Goal: Find specific page/section: Find specific page/section

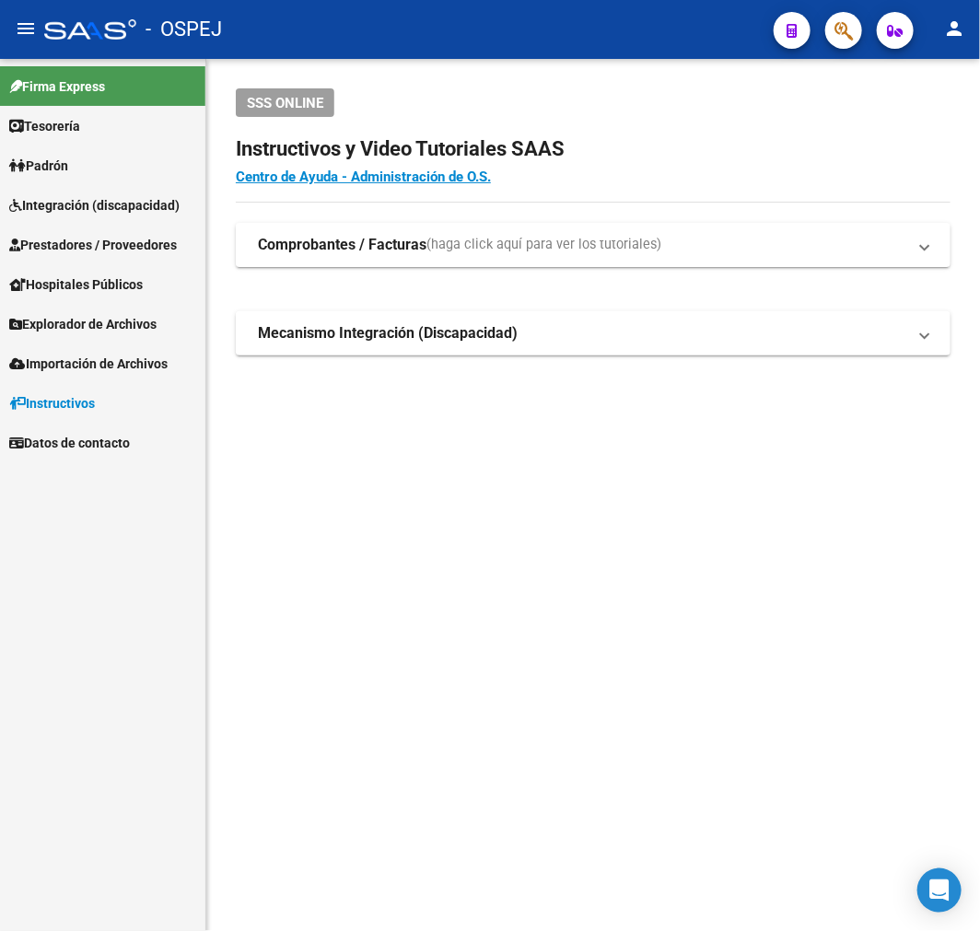
click at [858, 41] on button "button" at bounding box center [844, 30] width 37 height 37
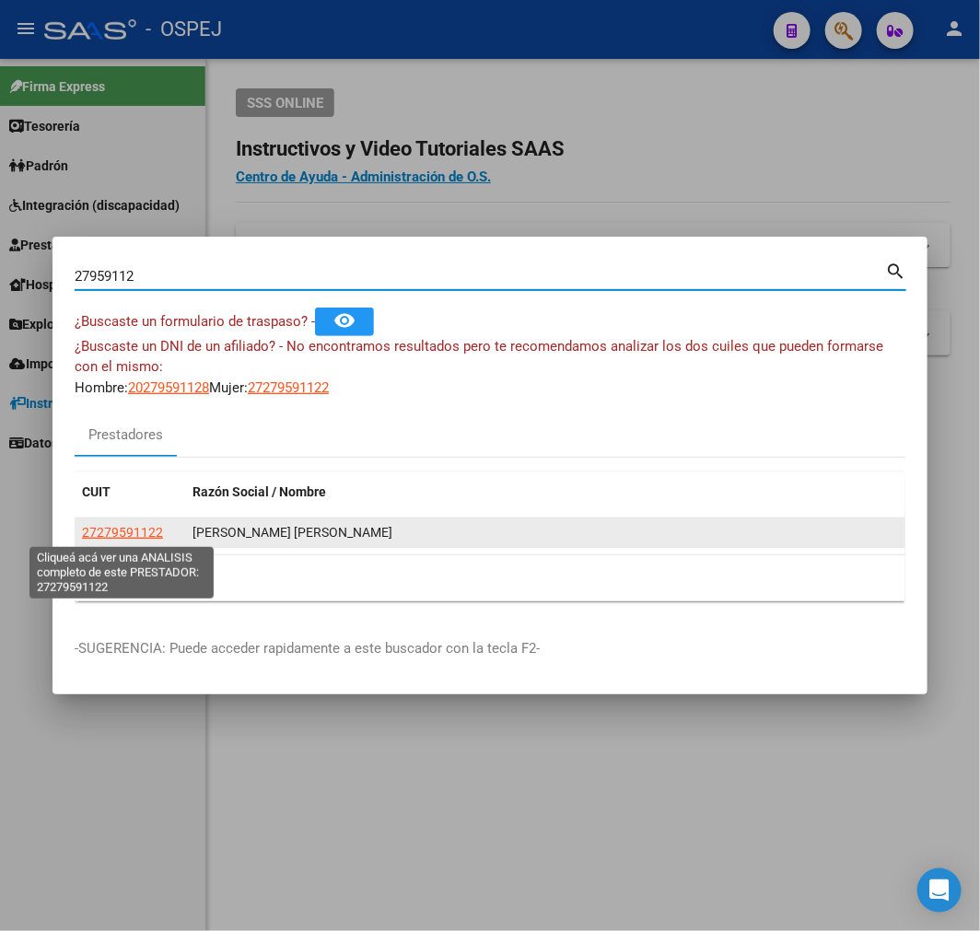
click at [143, 536] on span "27279591122" at bounding box center [122, 532] width 81 height 15
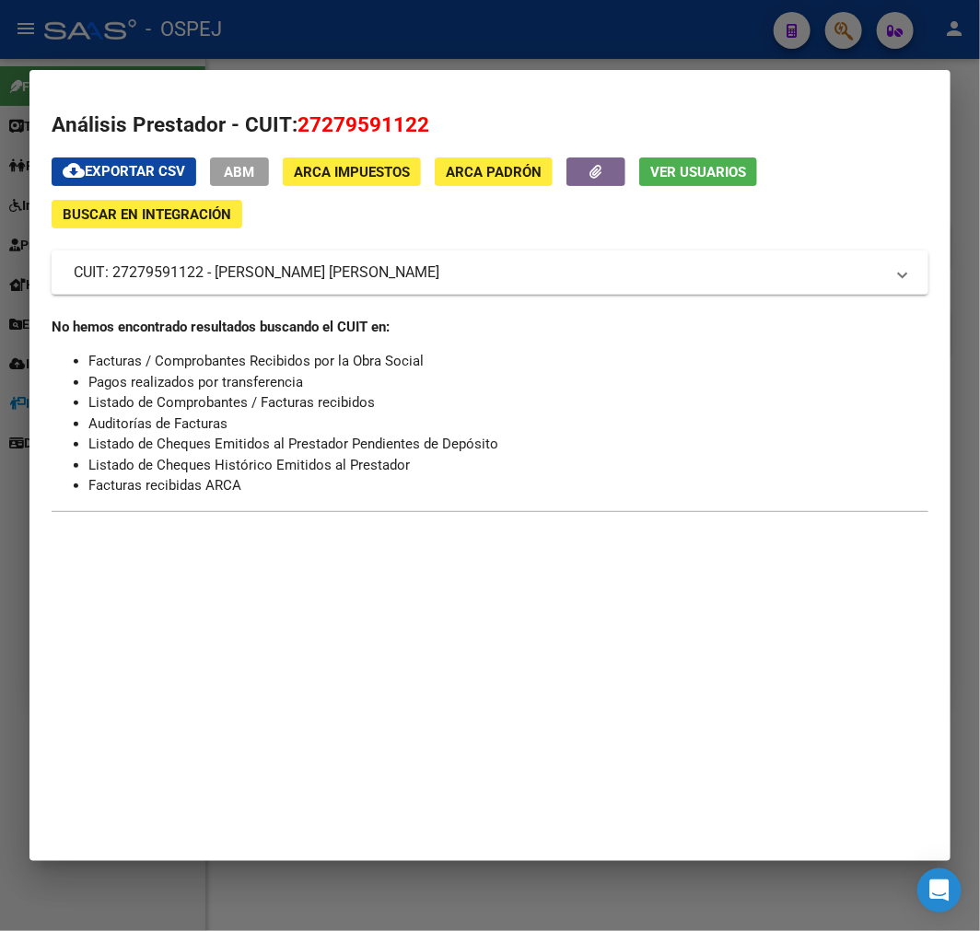
click at [569, 24] on div at bounding box center [490, 465] width 980 height 931
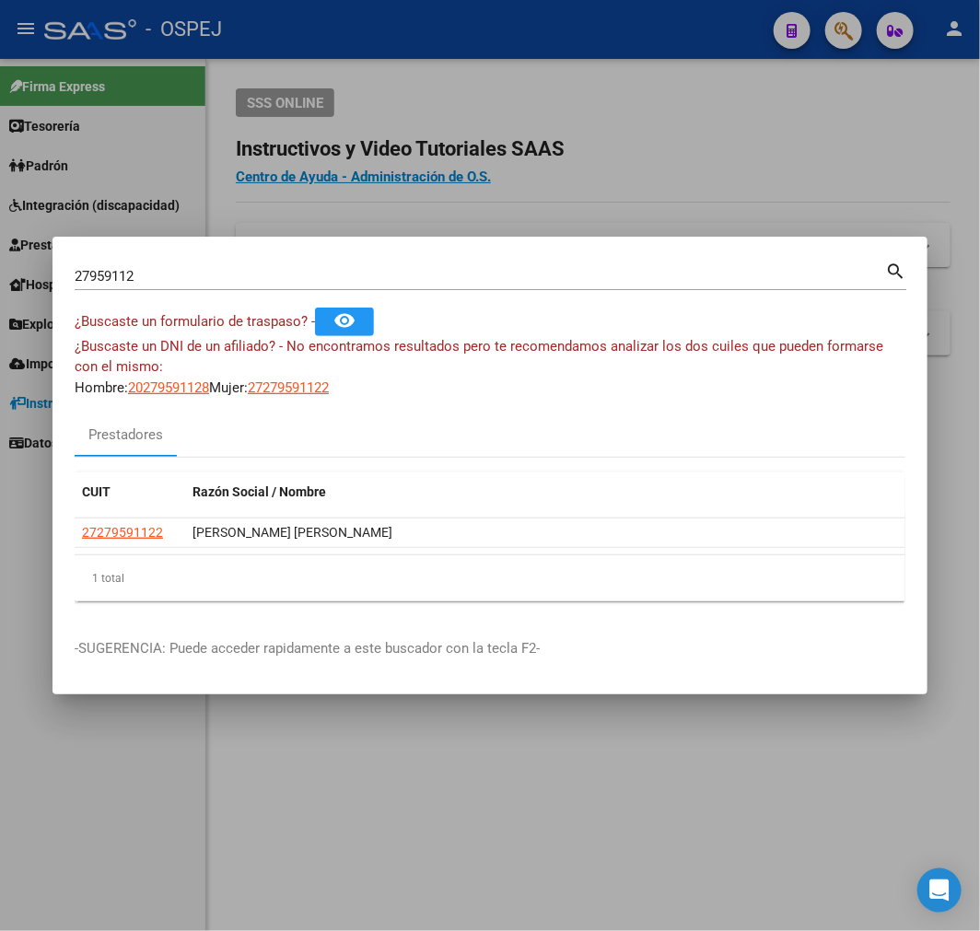
click at [195, 282] on input "27959112" at bounding box center [480, 276] width 811 height 17
paste input "-39930507-3"
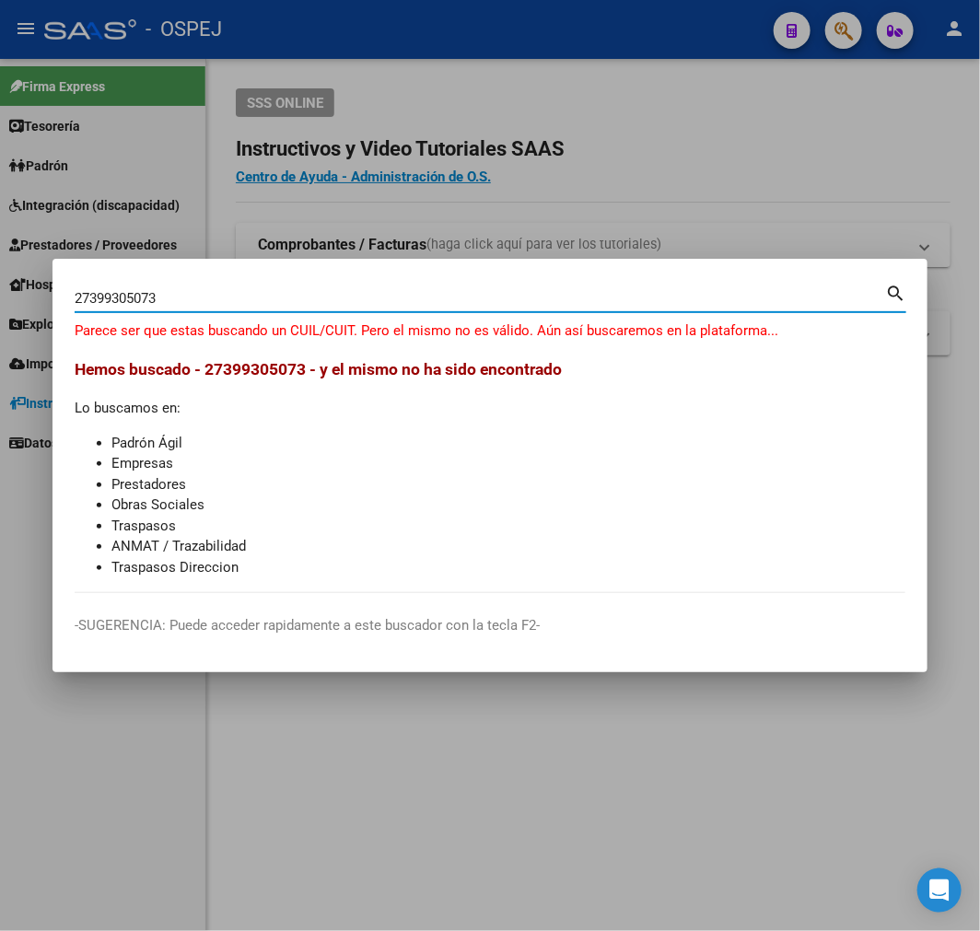
click at [114, 297] on input "27399305073" at bounding box center [480, 298] width 811 height 17
drag, startPoint x: 95, startPoint y: 295, endPoint x: 40, endPoint y: 322, distance: 61.8
click at [40, 322] on div "27399350073 Buscar (apellido, dni, [PERSON_NAME], [PERSON_NAME], cuit, obra soc…" at bounding box center [490, 465] width 980 height 931
click at [81, 295] on input "27399350073" at bounding box center [480, 298] width 811 height 17
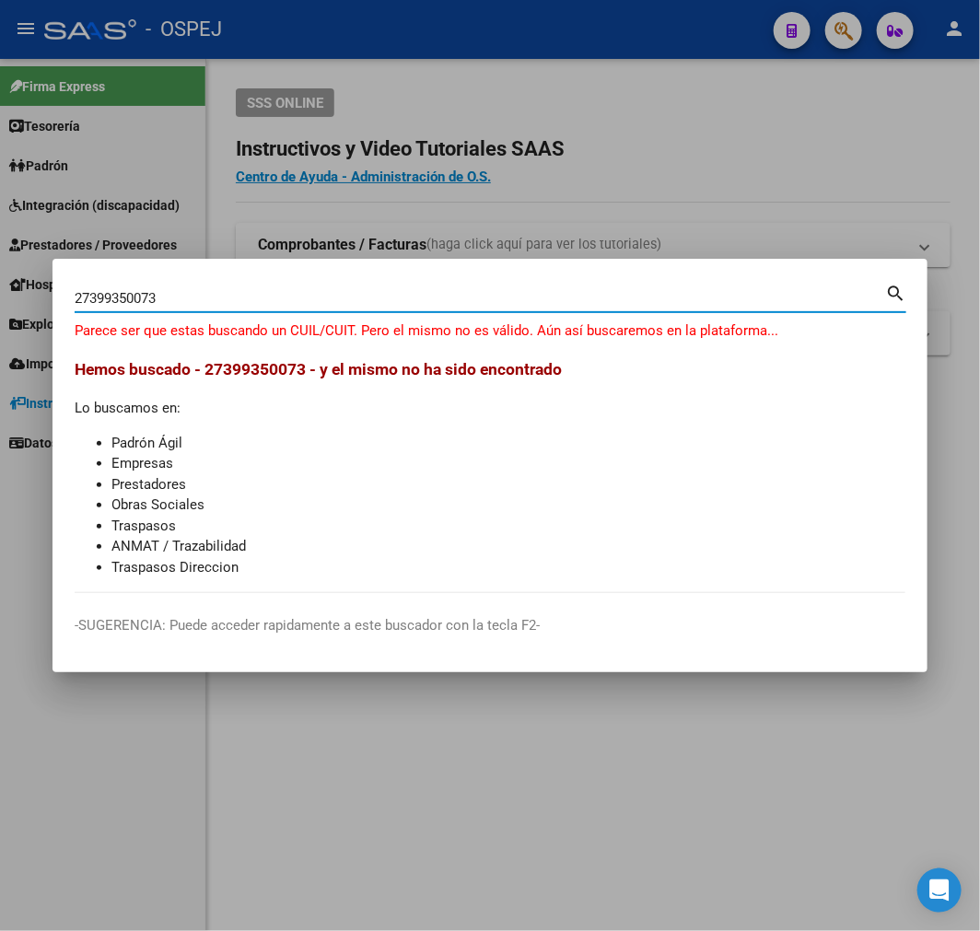
drag, startPoint x: 88, startPoint y: 299, endPoint x: 0, endPoint y: 301, distance: 87.6
click at [2, 301] on div "27399350073 Buscar (apellido, dni, [PERSON_NAME], [PERSON_NAME], cuit, obra soc…" at bounding box center [490, 465] width 980 height 931
click at [176, 298] on input "399350073" at bounding box center [480, 298] width 811 height 17
type input "39935007"
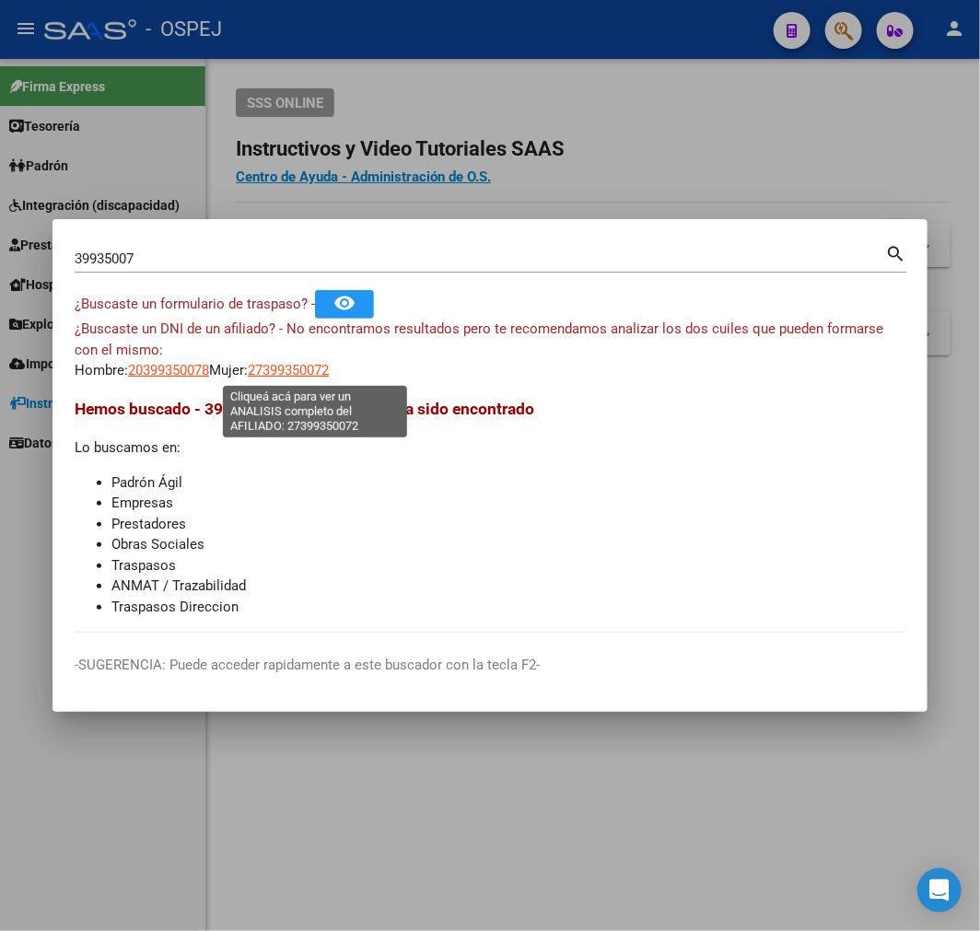
click at [329, 370] on span "27399350072" at bounding box center [288, 370] width 81 height 17
type textarea "27399350072"
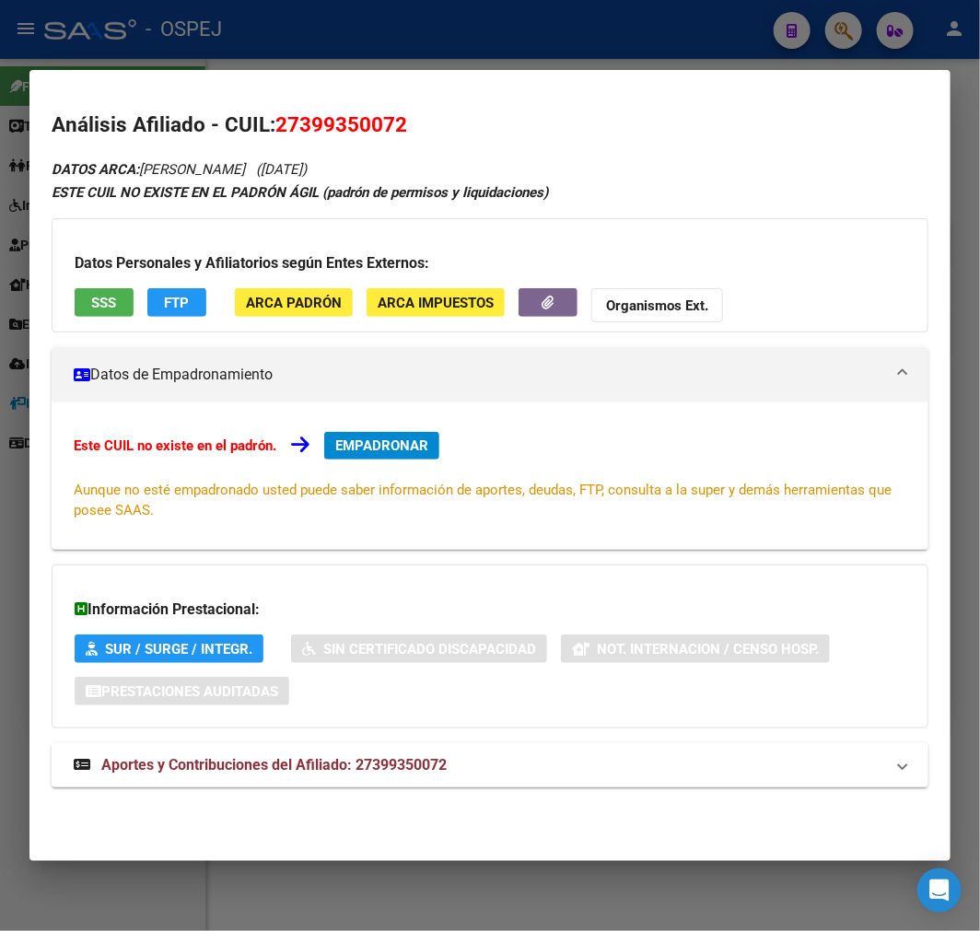
click at [606, 19] on div at bounding box center [490, 465] width 980 height 931
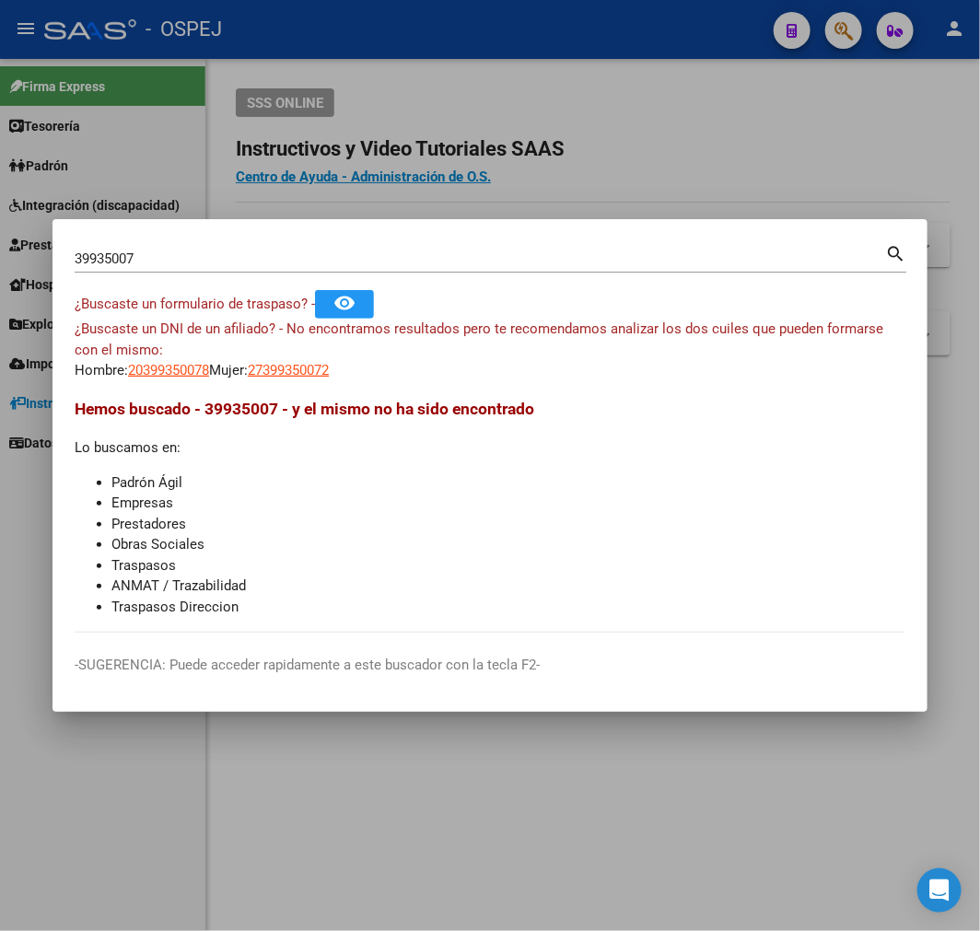
click at [175, 255] on input "39935007" at bounding box center [480, 259] width 811 height 17
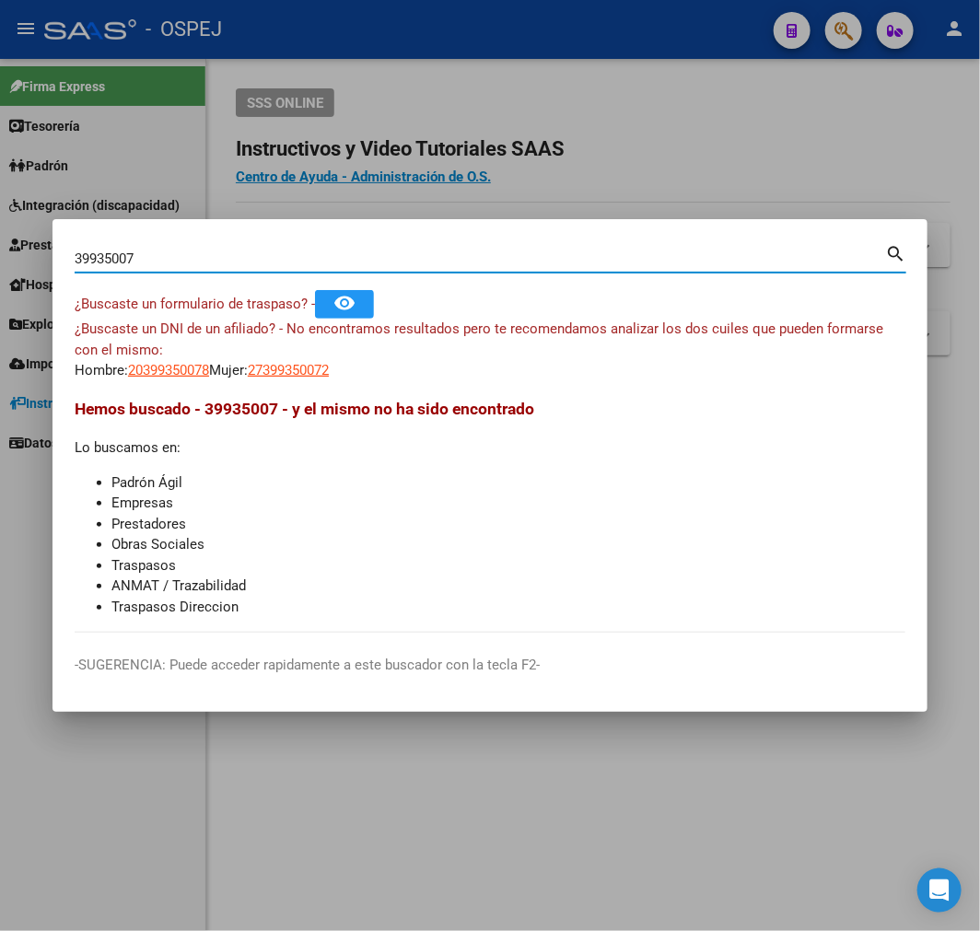
click at [175, 255] on input "39935007" at bounding box center [480, 259] width 811 height 17
type input "[PERSON_NAME]"
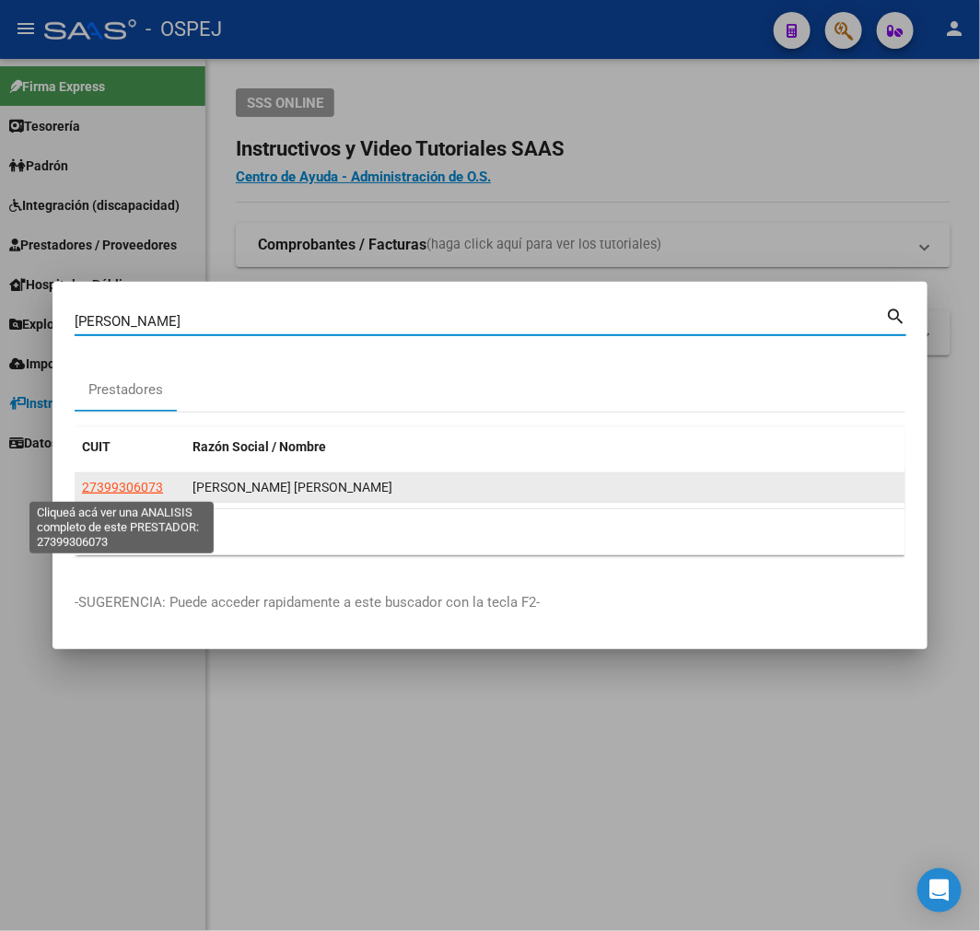
click at [135, 491] on span "27399306073" at bounding box center [122, 487] width 81 height 15
type textarea "27399306073"
